Goal: Navigation & Orientation: Find specific page/section

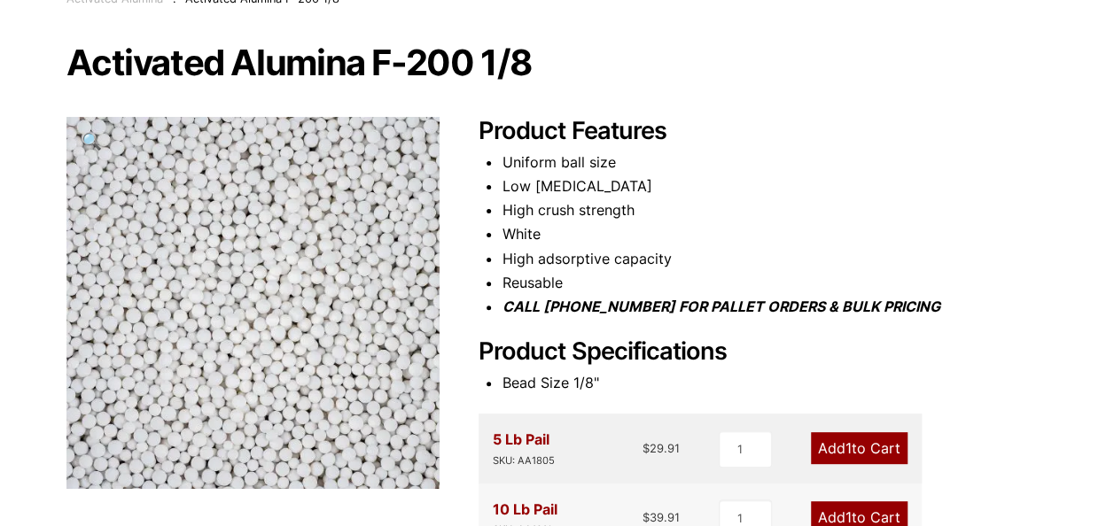
scroll to position [16, 0]
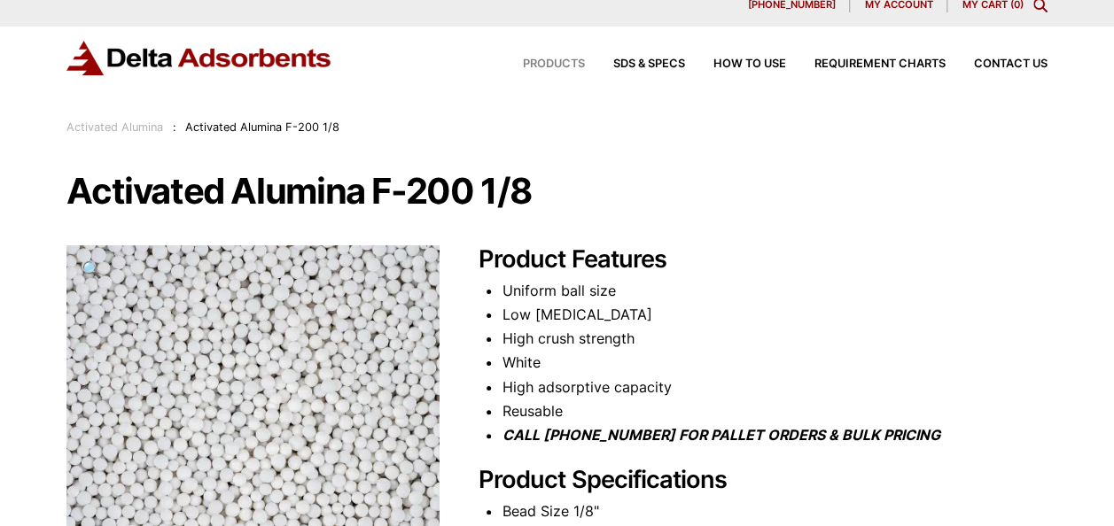
click at [554, 66] on span "Products" at bounding box center [554, 64] width 62 height 12
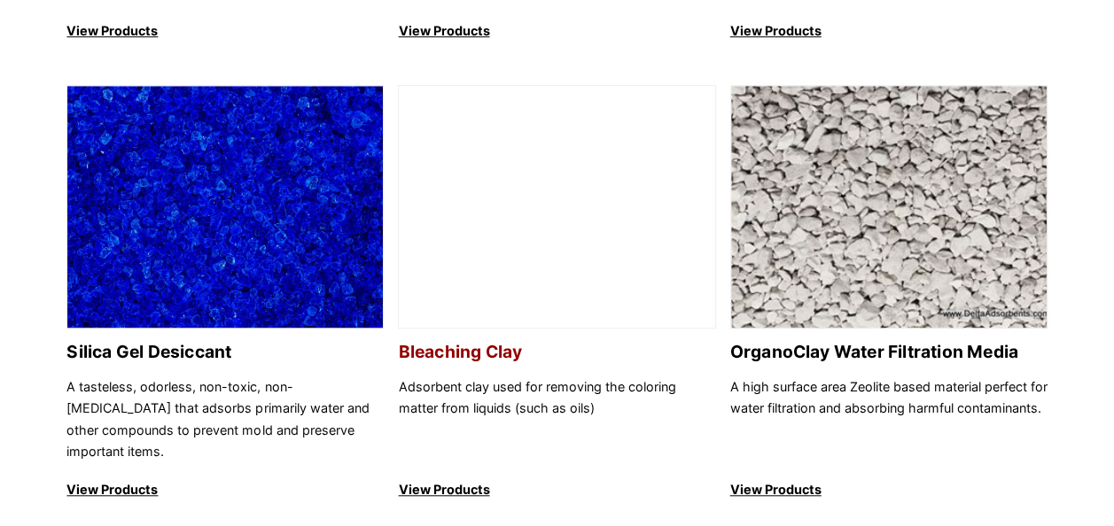
scroll to position [709, 0]
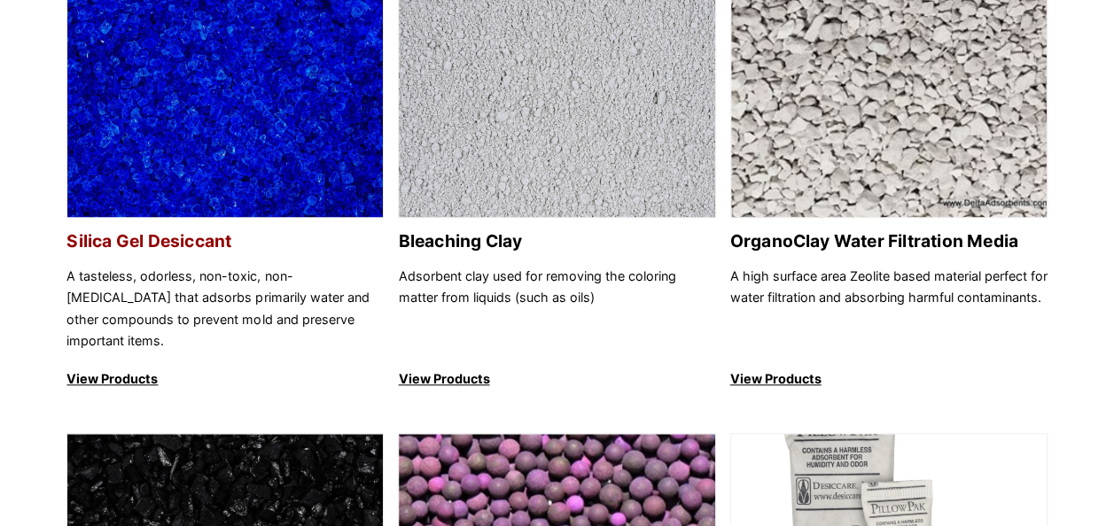
click at [243, 179] on img at bounding box center [224, 97] width 315 height 244
